Goal: Task Accomplishment & Management: Manage account settings

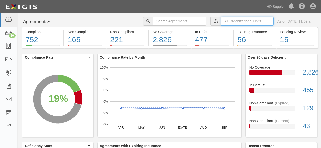
click at [221, 20] on input "text" at bounding box center [247, 21] width 52 height 9
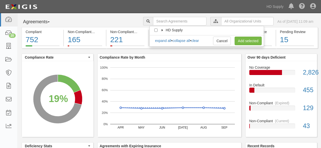
click at [162, 30] on icon at bounding box center [163, 30] width 4 height 2
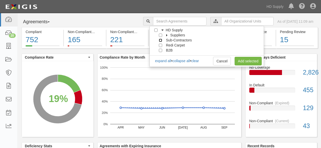
click at [160, 40] on input "Sub-Contractors" at bounding box center [160, 40] width 3 height 3
checkbox input "true"
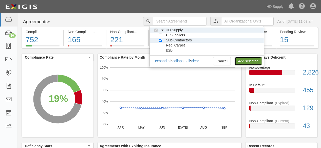
click at [242, 60] on link "Add selected" at bounding box center [247, 61] width 27 height 9
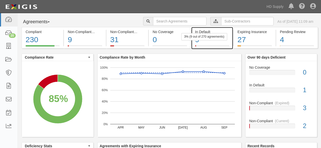
click at [197, 39] on div "3% (9 out of 270 agreements)" at bounding box center [204, 36] width 46 height 7
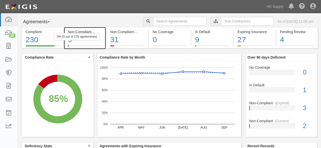
click at [70, 41] on div "9" at bounding box center [85, 39] width 34 height 11
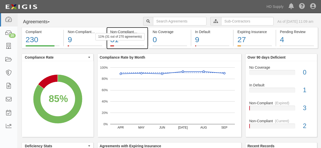
click at [116, 40] on div "31" at bounding box center [127, 39] width 34 height 11
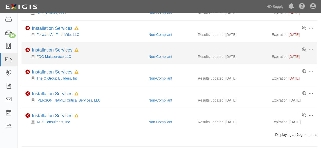
scroll to position [121, 0]
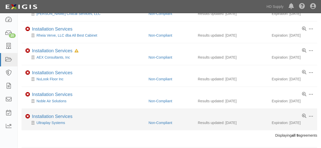
scroll to position [121, 0]
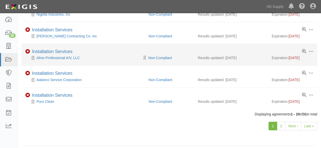
scroll to position [380, 0]
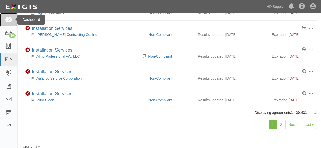
click at [8, 17] on icon at bounding box center [8, 20] width 7 height 6
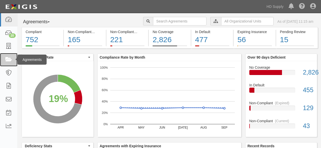
click at [9, 60] on icon at bounding box center [8, 60] width 7 height 6
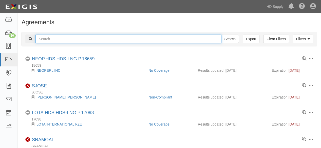
click at [62, 39] on input "text" at bounding box center [128, 39] width 186 height 9
type input "The Q Group"
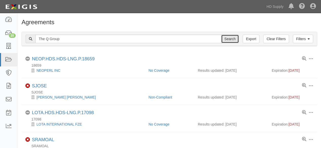
click at [228, 40] on input "Search" at bounding box center [230, 39] width 18 height 9
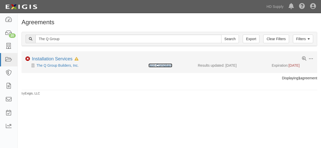
click at [156, 65] on link "Non-Compliant" at bounding box center [160, 65] width 24 height 4
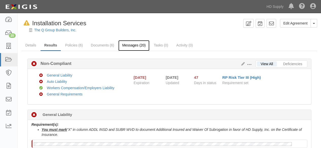
click at [127, 44] on link "Messages (20)" at bounding box center [133, 45] width 31 height 11
